Goal: Task Accomplishment & Management: Complete application form

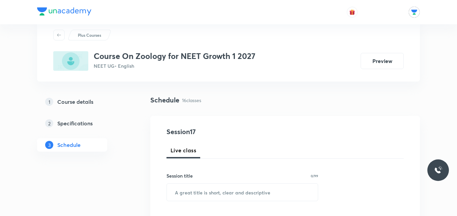
scroll to position [92, 0]
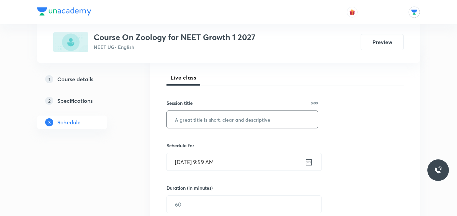
click at [226, 115] on input "text" at bounding box center [242, 119] width 151 height 17
paste input "BIOMOLECULE"
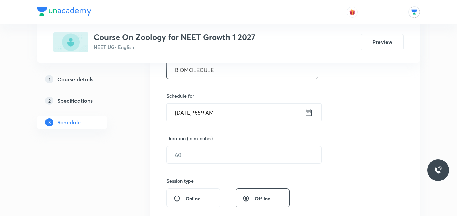
scroll to position [161, 0]
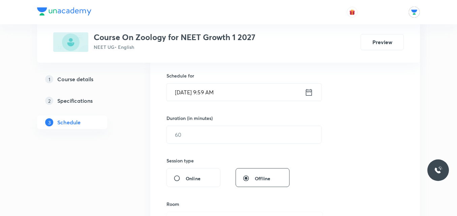
type input "BIOMOLECULE"
click at [309, 91] on icon at bounding box center [309, 92] width 6 height 7
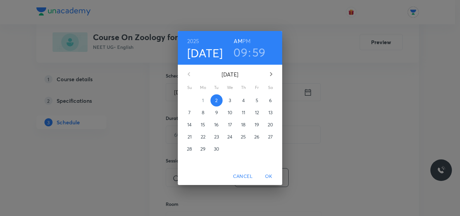
click at [243, 52] on h3 "09" at bounding box center [240, 52] width 14 height 14
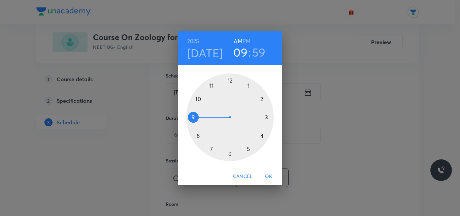
click at [198, 99] on div at bounding box center [230, 117] width 88 height 88
click at [248, 88] on div at bounding box center [230, 117] width 88 height 88
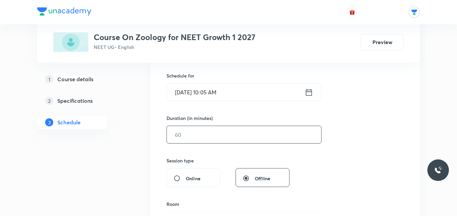
click at [240, 134] on input "text" at bounding box center [244, 134] width 154 height 17
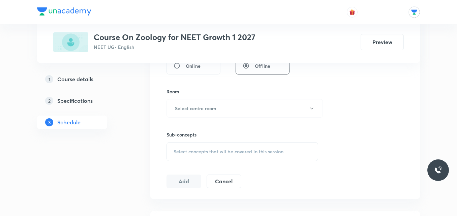
scroll to position [276, 0]
type input "55"
click at [268, 112] on button "Select centre room" at bounding box center [244, 106] width 156 height 19
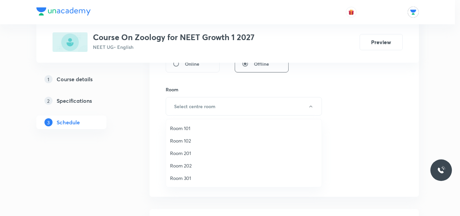
click at [190, 163] on span "Room 202" at bounding box center [243, 165] width 147 height 7
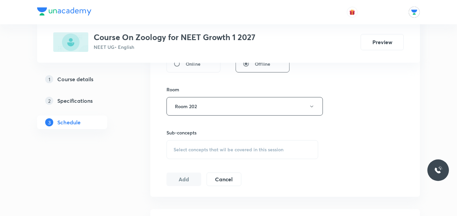
click at [218, 148] on span "Select concepts that wil be covered in this session" at bounding box center [228, 149] width 110 height 5
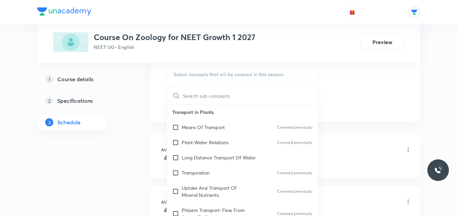
scroll to position [351, 0]
click at [218, 148] on div "Plant-Water Relations Covered previously" at bounding box center [242, 141] width 151 height 15
checkbox input "true"
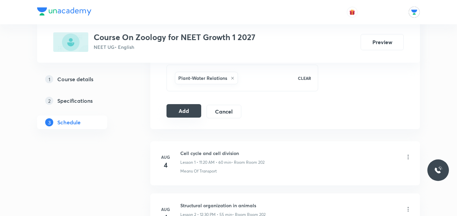
click at [177, 114] on button "Add" at bounding box center [183, 110] width 35 height 13
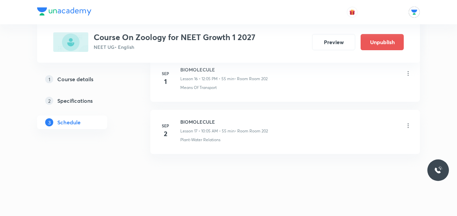
scroll to position [902, 0]
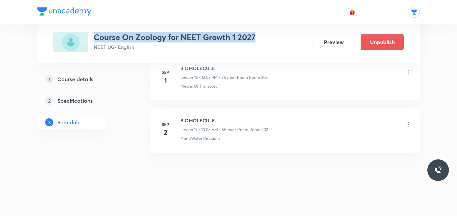
drag, startPoint x: 94, startPoint y: 36, endPoint x: 260, endPoint y: 34, distance: 166.0
click at [260, 34] on div "Course On Zoology for NEET Growth 1 2027 NEET UG • English Preview Unpublish" at bounding box center [228, 42] width 350 height 20
copy h3 "Course On Zoology for NEET Growth 1 2027"
click at [83, 82] on h5 "Course details" at bounding box center [75, 79] width 36 height 8
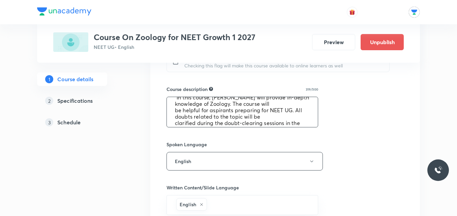
scroll to position [26, 0]
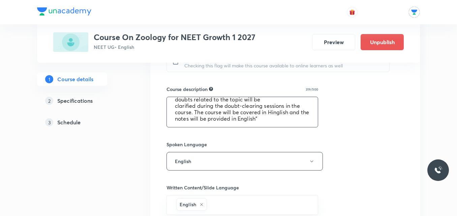
drag, startPoint x: 175, startPoint y: 105, endPoint x: 279, endPoint y: 126, distance: 106.5
click at [279, 126] on textarea ""In this course, Deepak Kumar will provide in-depth knowledge of Zoology. The c…" at bounding box center [242, 112] width 151 height 30
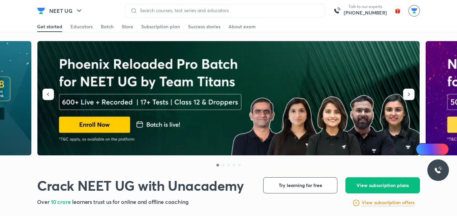
click at [414, 12] on img at bounding box center [413, 10] width 11 height 11
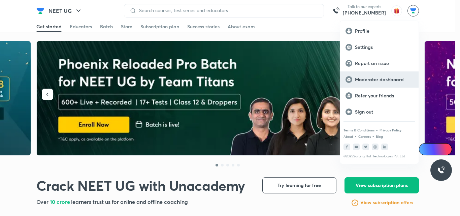
click at [404, 78] on p "Moderator dashboard" at bounding box center [384, 79] width 58 height 6
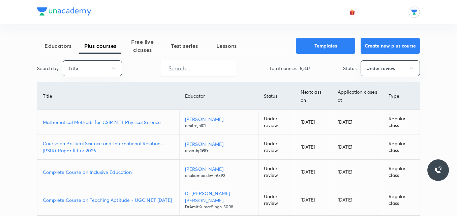
click at [65, 43] on span "Educators" at bounding box center [58, 46] width 42 height 8
click at [58, 44] on span "Educators" at bounding box center [58, 46] width 42 height 8
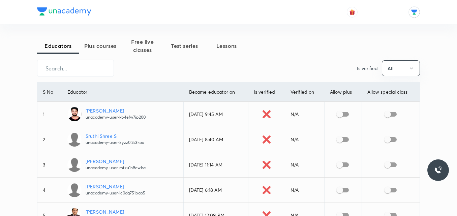
click at [104, 162] on p "[PERSON_NAME]" at bounding box center [116, 161] width 60 height 7
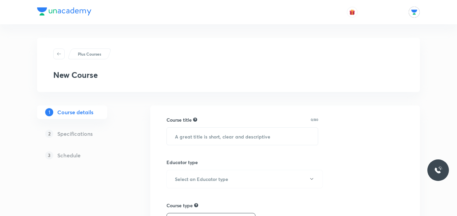
scroll to position [363, 0]
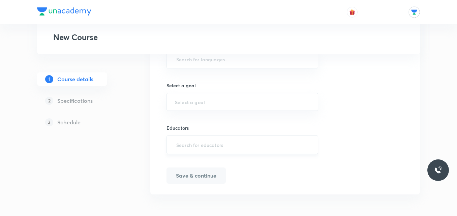
click at [209, 143] on input "text" at bounding box center [242, 144] width 135 height 12
click at [205, 147] on input "text" at bounding box center [242, 144] width 135 height 12
paste input "@unacademy-user-mtzu1n9ewlsc/batches"
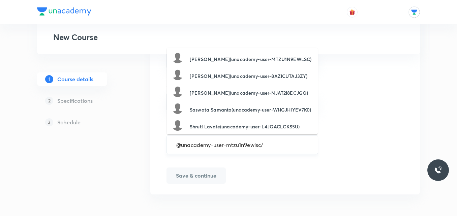
type input "@unacademy-user-mtzu1n9ewlsc"
click at [245, 60] on h6 "Abhinav Kumar Choudhary(unacademy-user-MTZU1N9EWLSC)" at bounding box center [251, 59] width 122 height 7
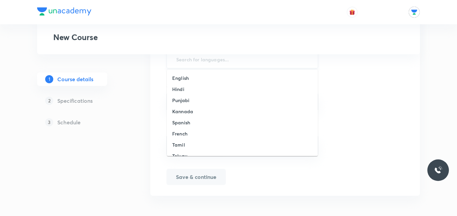
click at [227, 57] on input "text" at bounding box center [242, 59] width 135 height 12
click at [239, 57] on input "text" at bounding box center [242, 59] width 135 height 12
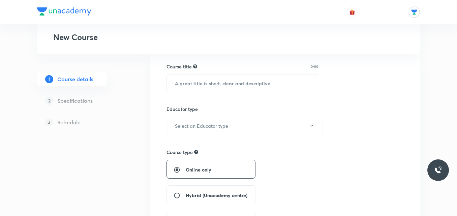
scroll to position [45, 0]
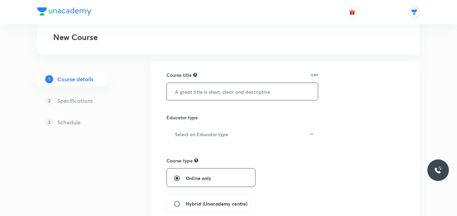
click at [217, 90] on input "text" at bounding box center [242, 91] width 151 height 17
paste input "Course On Zoology for NEET Growth 1 2027"
drag, startPoint x: 223, startPoint y: 91, endPoint x: 204, endPoint y: 91, distance: 18.9
click at [204, 91] on input "Course On Zoology for NEET Growth 1 2027" at bounding box center [242, 91] width 151 height 17
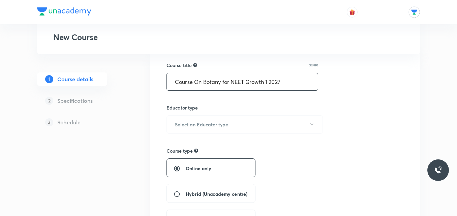
scroll to position [74, 0]
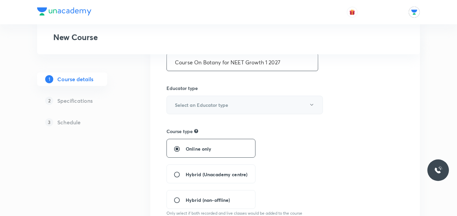
type input "Course On Botany for NEET Growth 1 2027"
click at [310, 107] on icon "button" at bounding box center [311, 104] width 5 height 5
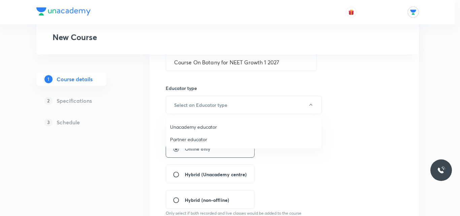
click at [211, 130] on span "Unacademy educator" at bounding box center [243, 126] width 147 height 7
radio input "false"
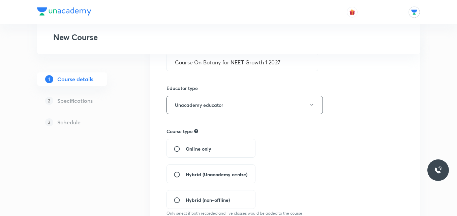
click at [214, 172] on span "Hybrid (Unacademy centre)" at bounding box center [216, 174] width 62 height 7
click at [185, 172] on input "Hybrid (Unacademy centre)" at bounding box center [179, 174] width 12 height 7
radio input "true"
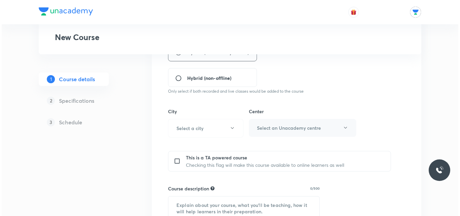
scroll to position [197, 0]
click at [233, 129] on button "Select a city" at bounding box center [203, 127] width 75 height 19
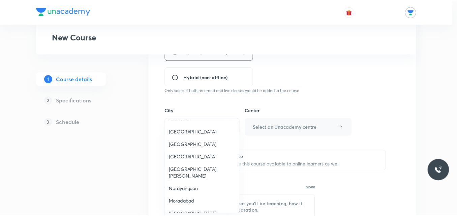
scroll to position [340, 0]
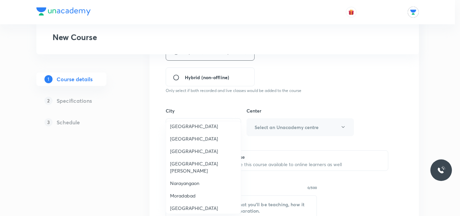
click at [182, 127] on span "Solapur" at bounding box center [203, 126] width 67 height 7
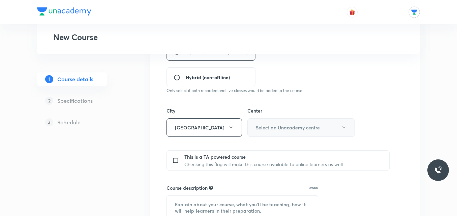
click at [295, 130] on h6 "Select an Unacademy centre" at bounding box center [288, 127] width 64 height 7
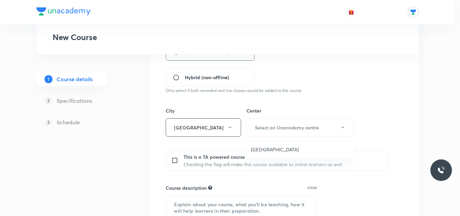
click at [279, 148] on span "Bijapur Road" at bounding box center [300, 149] width 99 height 7
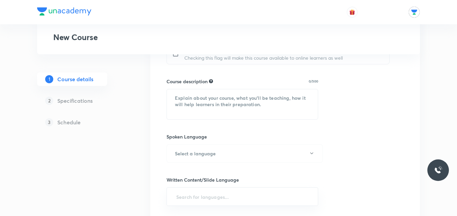
scroll to position [311, 0]
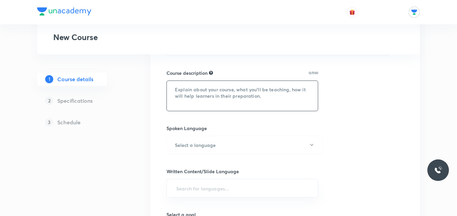
click at [205, 90] on textarea at bounding box center [242, 96] width 151 height 30
paste textarea ""In this course, Deepak Kumar will provide in-depth knowledge of Zoology. The c…"
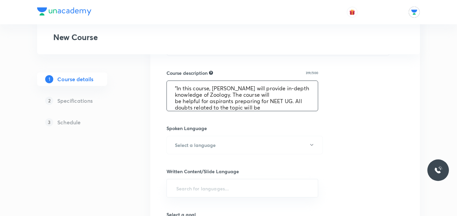
scroll to position [0, 0]
drag, startPoint x: 211, startPoint y: 96, endPoint x: 230, endPoint y: 97, distance: 18.9
click at [230, 97] on textarea ""In this course, Deepak Kumar will provide in-depth knowledge of Zoology. The c…" at bounding box center [242, 96] width 151 height 30
drag, startPoint x: 213, startPoint y: 89, endPoint x: 250, endPoint y: 89, distance: 37.4
click at [250, 89] on textarea ""In this course, Deepak Kumar will provide in-depth knowledge of Botany. The co…" at bounding box center [242, 96] width 151 height 30
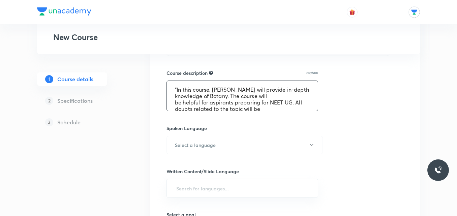
type textarea ""In this course, Abhinav Kumar will provide in-depth knowledge of Botany. The c…"
click at [352, 119] on div "Course title 39/80 Course On Botany for NEET Growth 1 2027 ​ Educator type Unac…" at bounding box center [284, 59] width 237 height 509
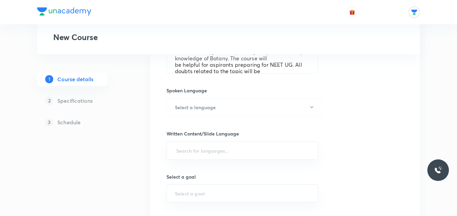
scroll to position [352, 0]
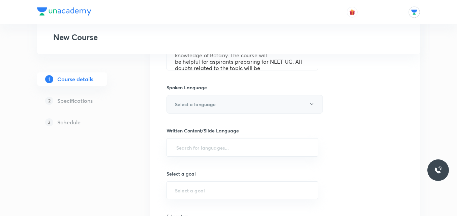
click at [312, 103] on icon "button" at bounding box center [311, 103] width 5 height 5
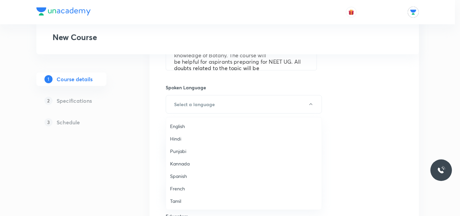
click at [183, 127] on span "English" at bounding box center [243, 126] width 147 height 7
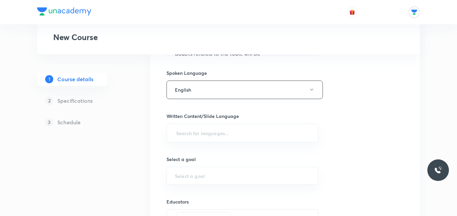
scroll to position [367, 0]
click at [285, 133] on input "text" at bounding box center [242, 132] width 135 height 12
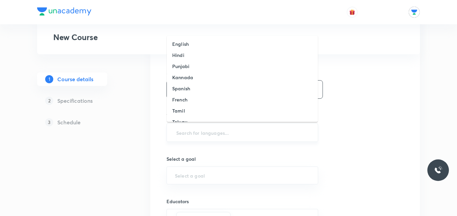
click at [189, 131] on input "text" at bounding box center [242, 132] width 135 height 12
click at [238, 134] on input "text" at bounding box center [242, 132] width 135 height 12
click at [231, 43] on li "English" at bounding box center [242, 43] width 151 height 11
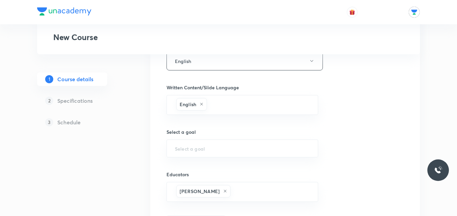
scroll to position [398, 0]
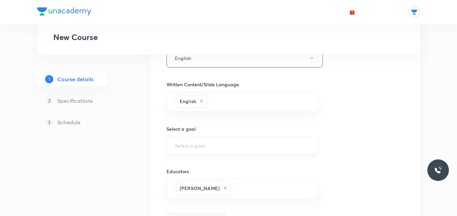
click at [225, 146] on input "text" at bounding box center [242, 145] width 135 height 6
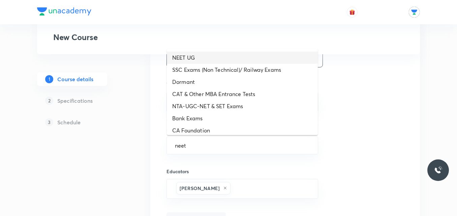
click at [210, 54] on li "NEET UG" at bounding box center [242, 58] width 151 height 12
type input "NEET UG"
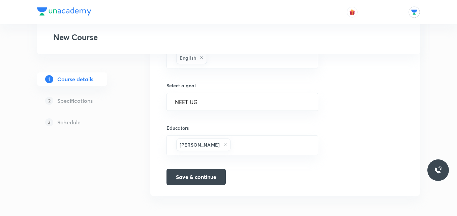
scroll to position [443, 0]
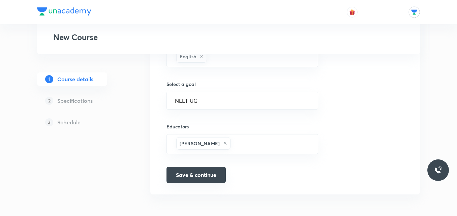
click at [215, 177] on button "Save & continue" at bounding box center [195, 175] width 59 height 16
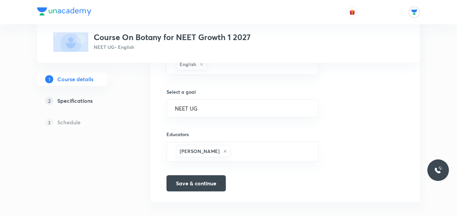
scroll to position [451, 0]
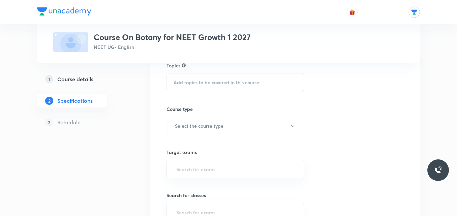
scroll to position [63, 0]
click at [203, 84] on span "Add topics to be covered in this course" at bounding box center [216, 81] width 86 height 5
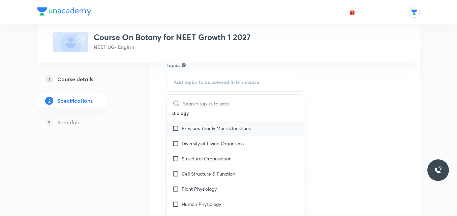
scroll to position [8, 0]
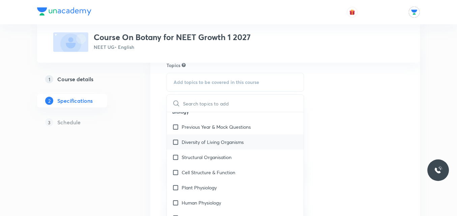
click at [207, 143] on p "Diversity of Living Organisms" at bounding box center [212, 141] width 62 height 7
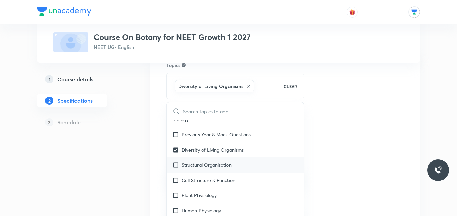
click at [206, 162] on p "Structural Organisation" at bounding box center [206, 164] width 50 height 7
checkbox input "true"
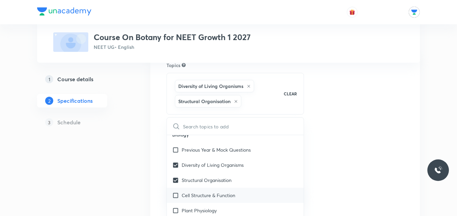
click at [201, 197] on p "Cell Structure & Function" at bounding box center [208, 195] width 54 height 7
checkbox input "true"
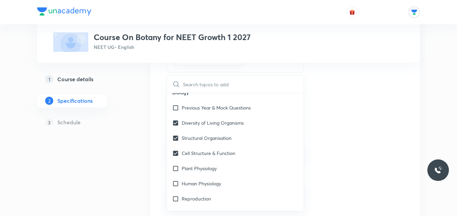
scroll to position [140, 0]
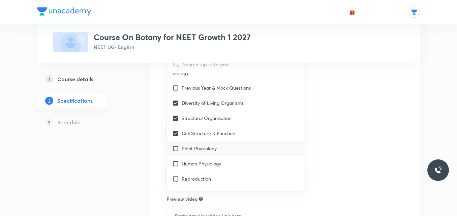
click at [239, 154] on div "Plant Physiology" at bounding box center [235, 148] width 137 height 15
checkbox input "true"
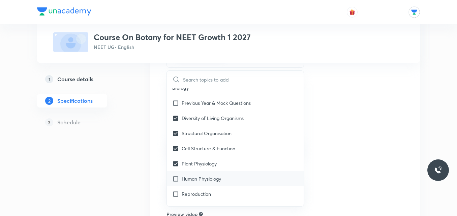
click at [234, 177] on div "Human Physiology" at bounding box center [235, 178] width 137 height 15
checkbox input "true"
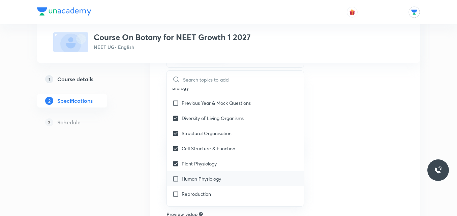
checkbox input "true"
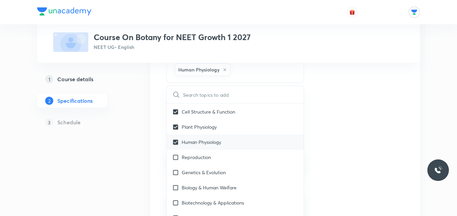
scroll to position [64, 0]
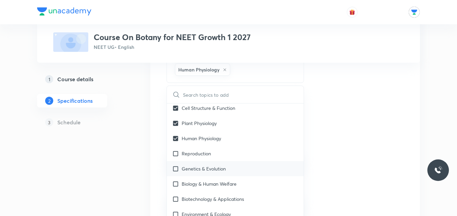
click at [241, 165] on div "Genetics & Evolution" at bounding box center [235, 168] width 137 height 15
checkbox input "true"
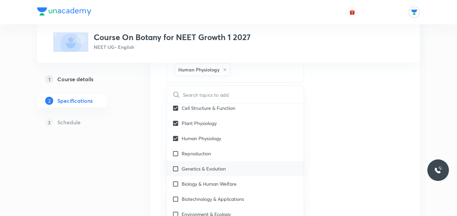
checkbox input "true"
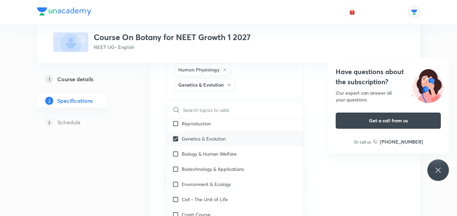
scroll to position [110, 0]
click at [244, 169] on p "Biotechnology & Applications" at bounding box center [212, 167] width 62 height 7
checkbox input "true"
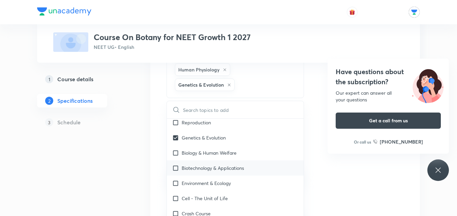
checkbox input "true"
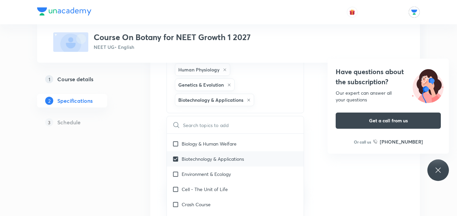
scroll to position [149, 0]
click at [234, 162] on div "Environment & Ecology" at bounding box center [235, 158] width 137 height 15
checkbox input "true"
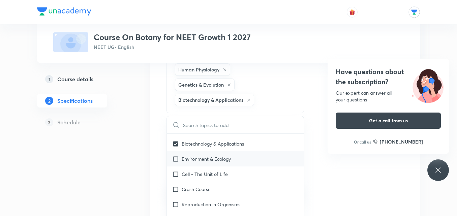
checkbox input "true"
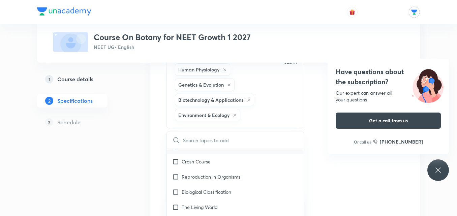
scroll to position [196, 0]
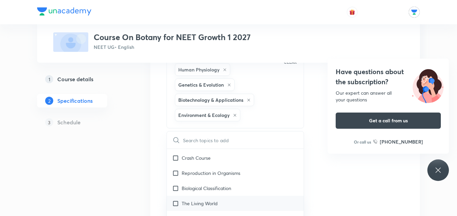
click at [249, 199] on div "The Living World" at bounding box center [235, 203] width 137 height 15
checkbox input "true"
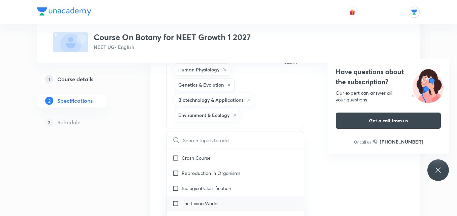
checkbox input "true"
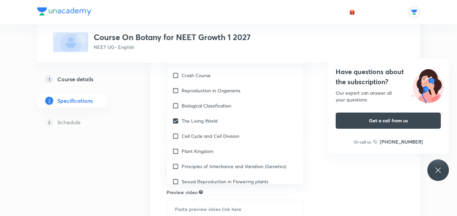
scroll to position [238, 0]
click at [231, 150] on div "Plant Kingdom" at bounding box center [235, 150] width 137 height 15
checkbox input "true"
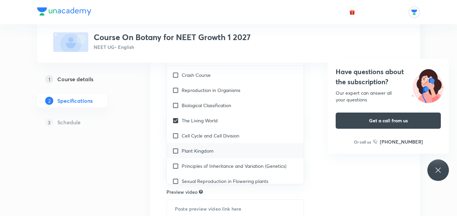
checkbox input "true"
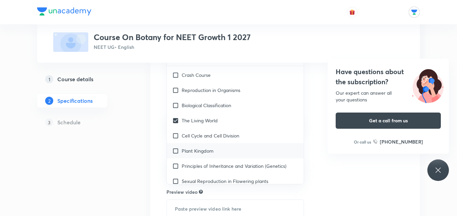
checkbox input "true"
click at [227, 177] on div "Sexual Reproduction in Flowering plants" at bounding box center [235, 180] width 137 height 15
checkbox input "true"
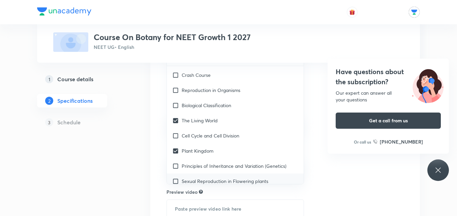
checkbox input "true"
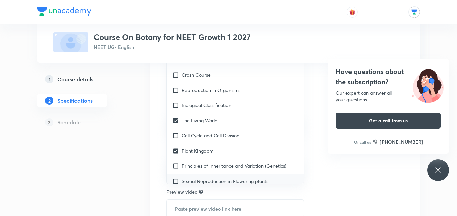
checkbox input "true"
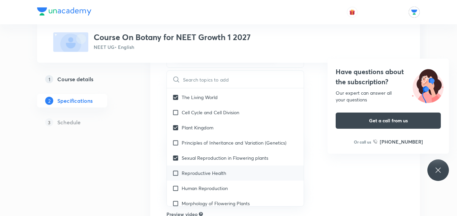
scroll to position [241, 0]
click at [241, 142] on p "Principles of Inheritance and Variation (Genetics)" at bounding box center [233, 142] width 105 height 7
checkbox input "true"
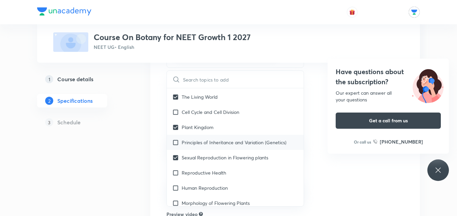
checkbox input "true"
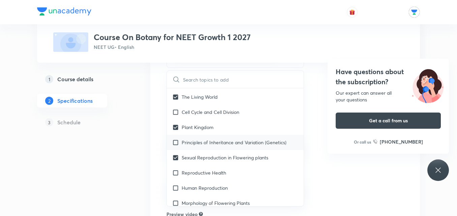
checkbox input "true"
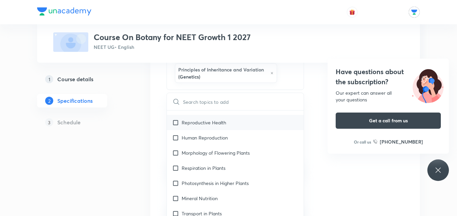
scroll to position [314, 0]
click at [235, 154] on p "Morphology of Flowering Plants" at bounding box center [215, 152] width 68 height 7
checkbox input "true"
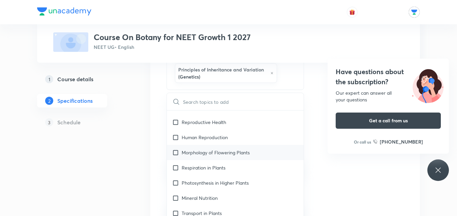
checkbox input "true"
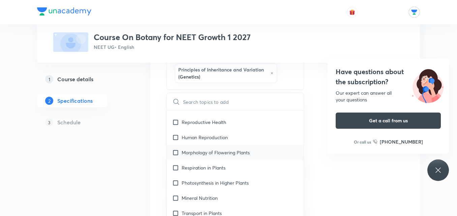
checkbox input "true"
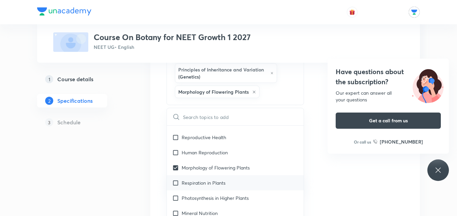
click at [233, 181] on div "Respiration in Plants" at bounding box center [235, 182] width 137 height 15
checkbox input "true"
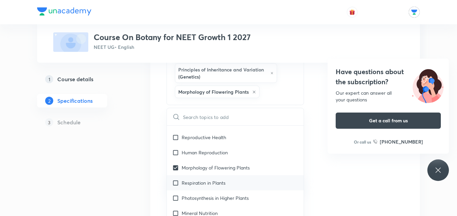
checkbox input "true"
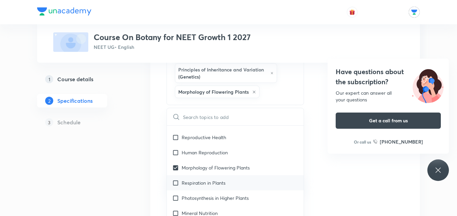
checkbox input "true"
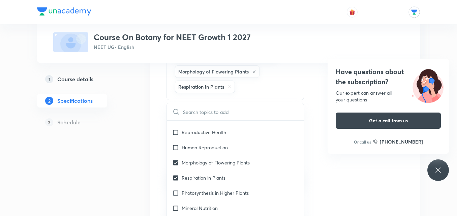
scroll to position [264, 0]
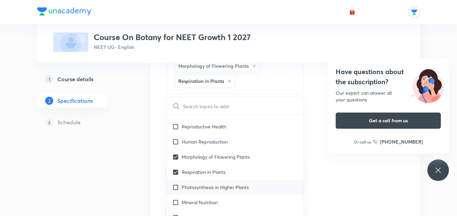
click at [245, 194] on div "Photosynthesis in Higher Plants" at bounding box center [235, 186] width 137 height 15
checkbox input "true"
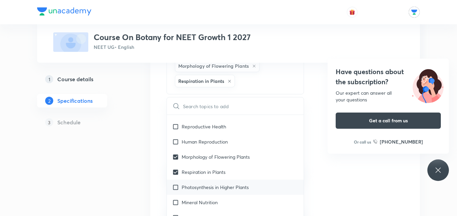
checkbox input "true"
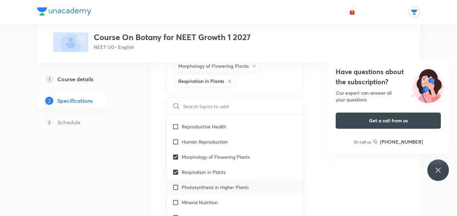
checkbox input "true"
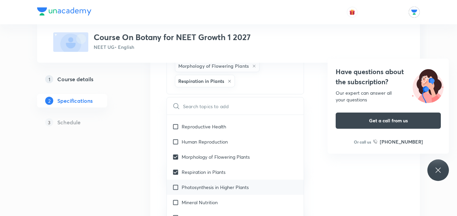
checkbox input "true"
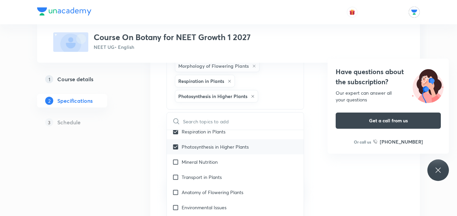
scroll to position [371, 0]
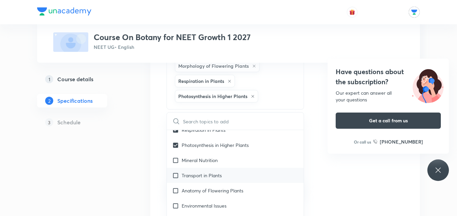
click at [241, 175] on div "Transport in Plants" at bounding box center [235, 175] width 137 height 15
checkbox input "true"
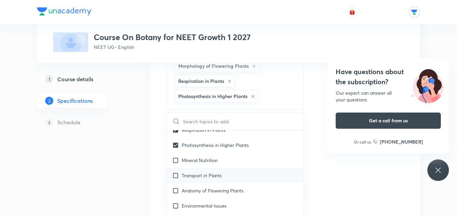
checkbox input "true"
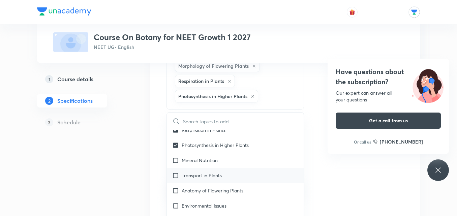
checkbox input "true"
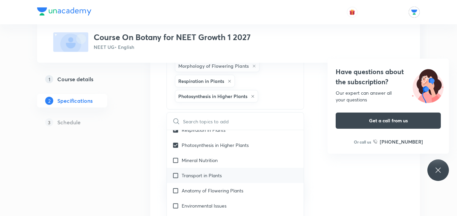
checkbox input "true"
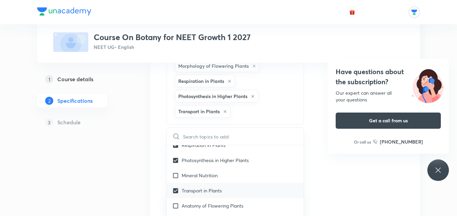
click at [241, 175] on div "Mineral Nutrition" at bounding box center [235, 175] width 137 height 15
checkbox input "true"
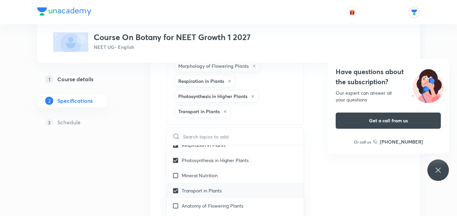
checkbox input "true"
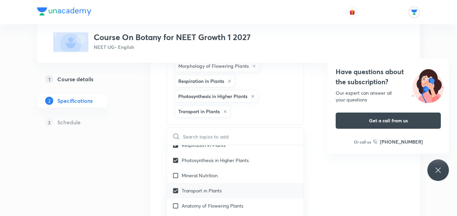
checkbox input "true"
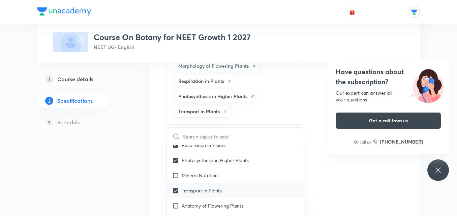
checkbox input "true"
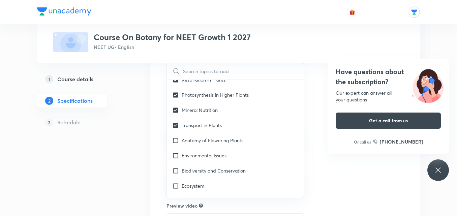
scroll to position [344, 0]
click at [257, 138] on div "Anatomy of Flowering Plants" at bounding box center [235, 140] width 137 height 15
checkbox input "true"
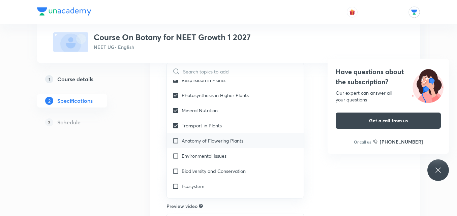
checkbox input "true"
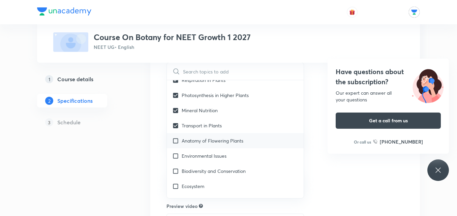
checkbox input "true"
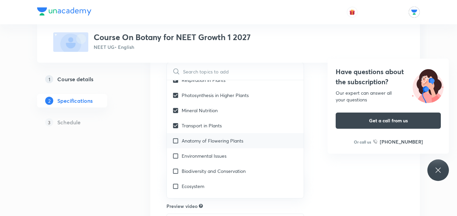
checkbox input "true"
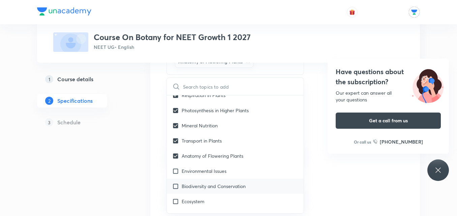
click at [256, 183] on div "Biodiversity and Conservation" at bounding box center [235, 185] width 137 height 15
checkbox input "true"
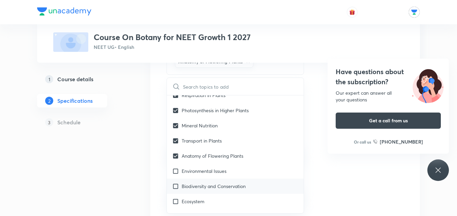
checkbox input "true"
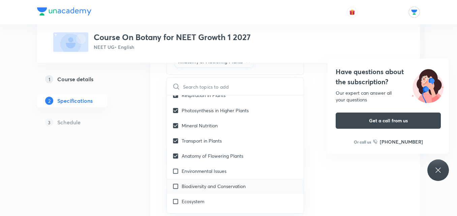
checkbox input "true"
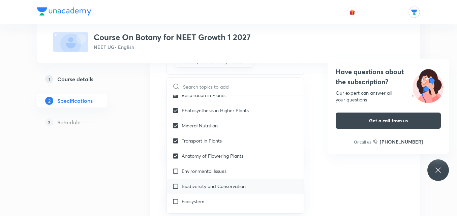
checkbox input "true"
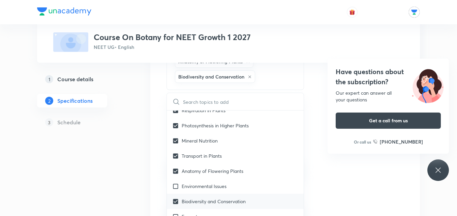
click at [256, 183] on div "Environmental Issues" at bounding box center [235, 185] width 137 height 15
checkbox input "true"
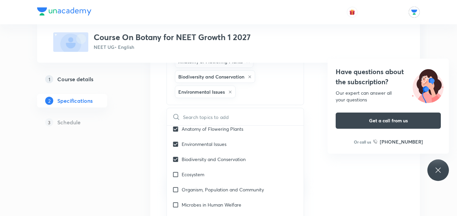
scroll to position [449, 0]
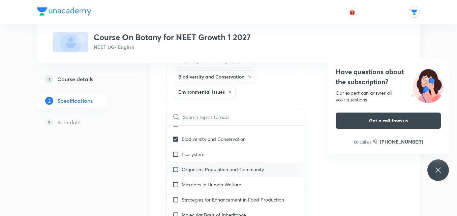
click at [243, 170] on p "Organism, Population and Community" at bounding box center [222, 169] width 82 height 7
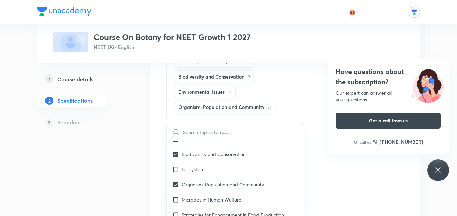
click at [331, 169] on div "Topics Diversity of Living Organisms Structural Organisation Cell Structure & F…" at bounding box center [284, 69] width 237 height 576
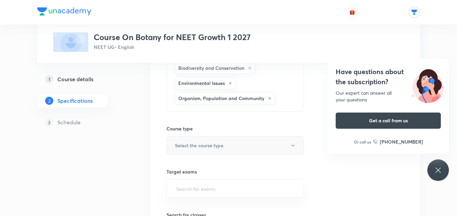
scroll to position [396, 0]
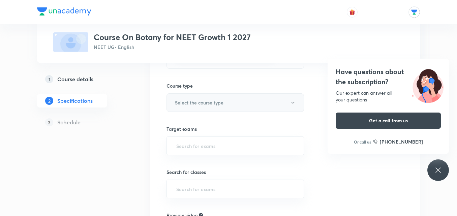
click at [264, 103] on button "Select the course type" at bounding box center [234, 102] width 137 height 19
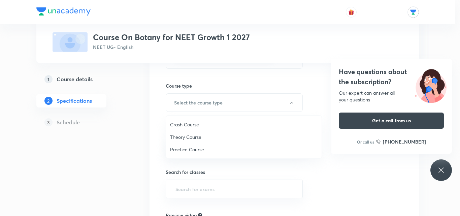
click at [181, 136] on span "Theory Course" at bounding box center [243, 136] width 147 height 7
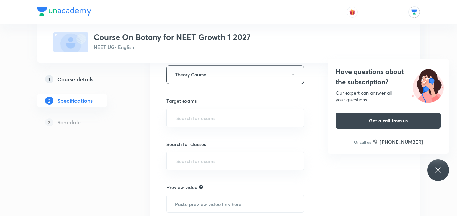
scroll to position [432, 0]
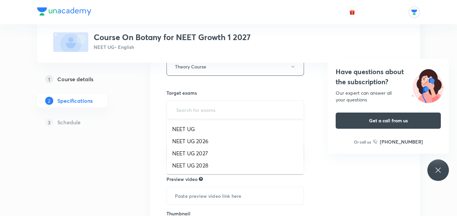
click at [249, 114] on input "text" at bounding box center [235, 109] width 121 height 12
click at [210, 155] on li "NEET UG 2027" at bounding box center [235, 153] width 137 height 12
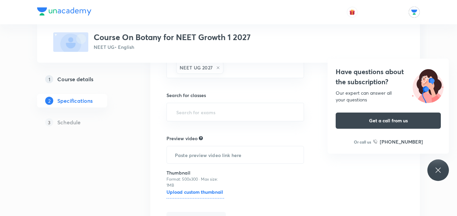
scroll to position [476, 0]
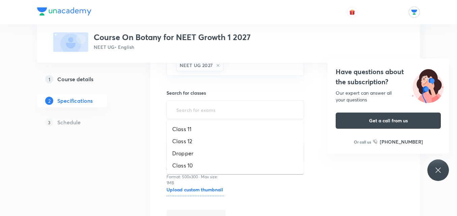
click at [224, 114] on input "text" at bounding box center [235, 109] width 121 height 12
click at [205, 124] on li "Class 11" at bounding box center [235, 129] width 137 height 12
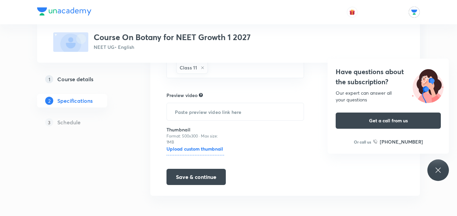
scroll to position [519, 0]
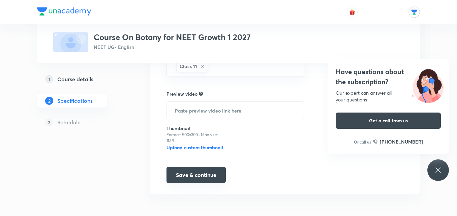
click at [205, 178] on button "Save & continue" at bounding box center [195, 175] width 59 height 16
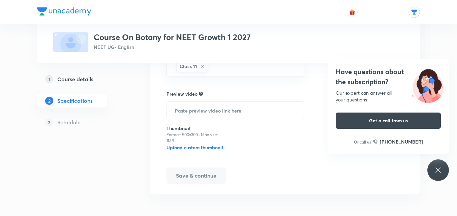
click at [443, 169] on div "Have questions about the subscription? Our expert can answer all your questions…" at bounding box center [438, 170] width 22 height 22
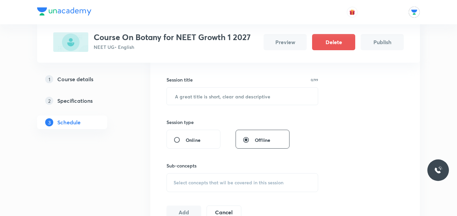
scroll to position [115, 0]
click at [218, 97] on input "text" at bounding box center [242, 95] width 151 height 17
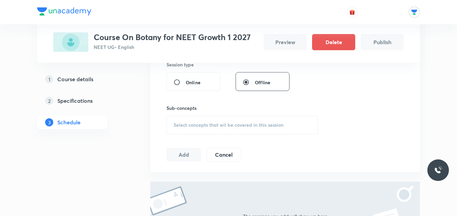
scroll to position [179, 0]
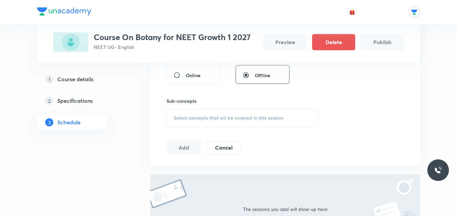
click at [221, 119] on span "Select concepts that wil be covered in this session" at bounding box center [228, 117] width 110 height 5
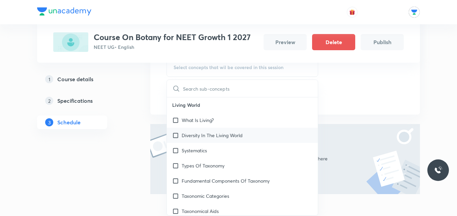
scroll to position [231, 0]
click at [213, 141] on div "Diversity In The Living World" at bounding box center [242, 134] width 151 height 15
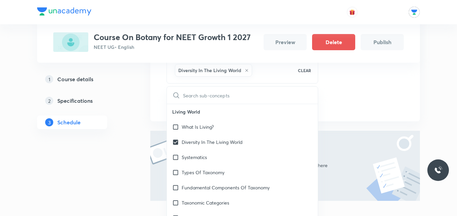
click at [121, 121] on div "1 Course details 2 Specifications 3 Schedule" at bounding box center [83, 104] width 92 height 65
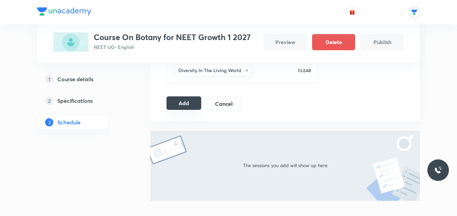
click at [184, 102] on button "Add" at bounding box center [183, 102] width 35 height 13
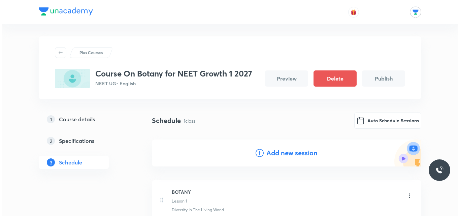
scroll to position [1, 0]
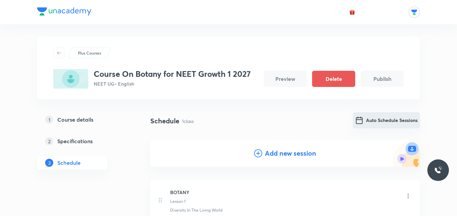
click at [369, 124] on button "Auto Schedule Sessions" at bounding box center [385, 120] width 67 height 16
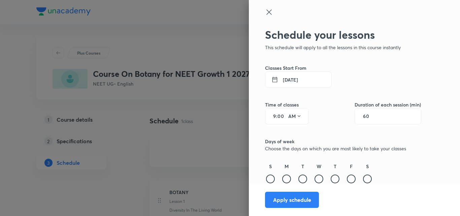
click at [286, 78] on button "2 Sep 2025" at bounding box center [298, 79] width 67 height 16
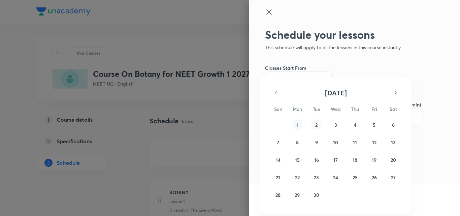
click at [317, 124] on abbr "2" at bounding box center [316, 125] width 2 height 6
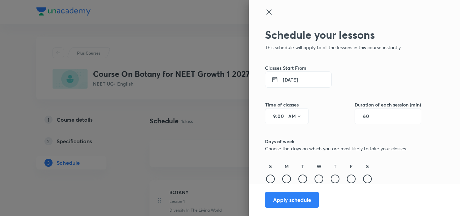
click at [270, 116] on input "9" at bounding box center [272, 115] width 8 height 5
click at [370, 116] on input "60" at bounding box center [369, 115] width 13 height 5
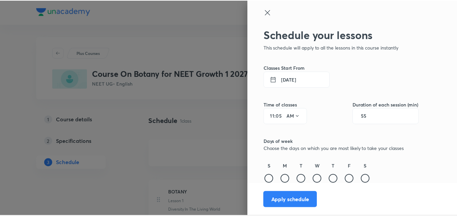
scroll to position [33, 0]
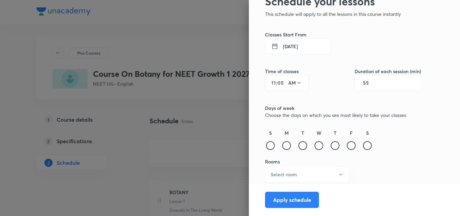
click at [299, 145] on div at bounding box center [302, 145] width 9 height 9
click at [337, 171] on button "Select room" at bounding box center [307, 174] width 84 height 16
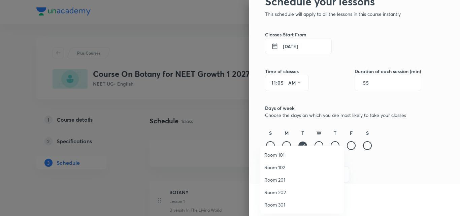
click at [278, 191] on span "Room 202" at bounding box center [301, 192] width 75 height 7
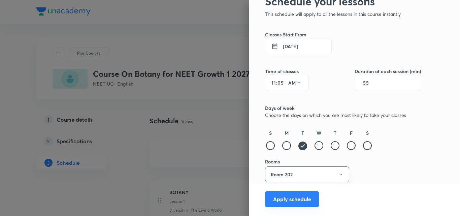
click at [281, 197] on button "Apply schedule" at bounding box center [292, 199] width 54 height 16
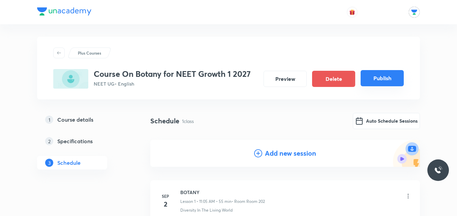
click at [385, 77] on button "Publish" at bounding box center [381, 78] width 43 height 16
